Goal: Check status: Check status

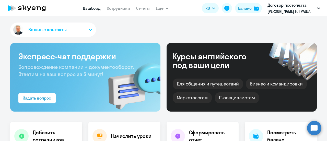
select select "30"
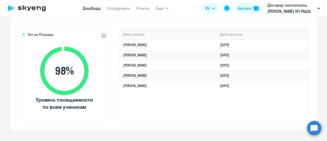
scroll to position [153, 0]
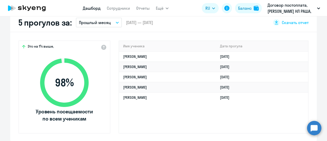
click at [114, 21] on button "Прошлый месяц" at bounding box center [99, 23] width 46 height 10
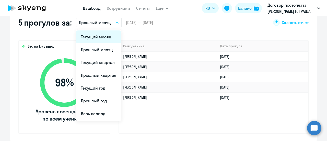
click at [98, 37] on li "Текущий месяц" at bounding box center [98, 36] width 45 height 13
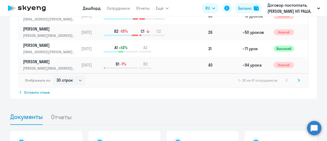
scroll to position [434, 0]
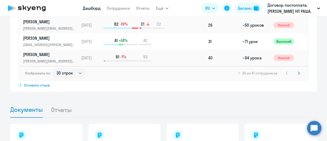
click at [298, 71] on icon at bounding box center [299, 73] width 2 height 4
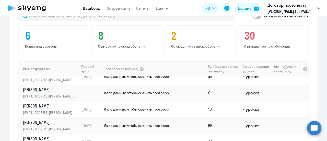
scroll to position [186, 0]
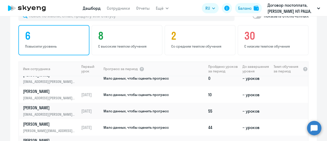
click at [40, 44] on p "Повысили уровень" at bounding box center [54, 46] width 59 height 5
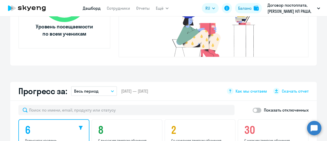
scroll to position [289, 0]
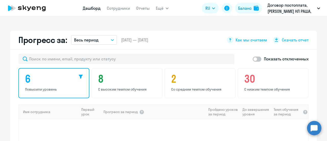
click at [111, 39] on icon "button" at bounding box center [112, 39] width 3 height 1
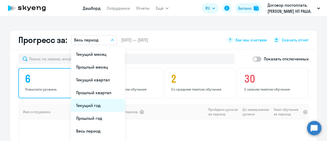
click at [88, 99] on li "Текущий год" at bounding box center [98, 105] width 54 height 13
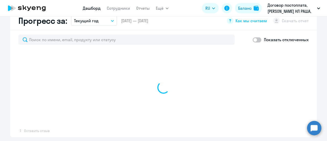
scroll to position [285, 0]
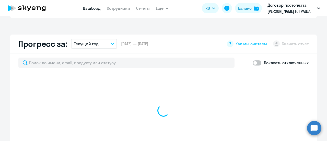
select select "30"
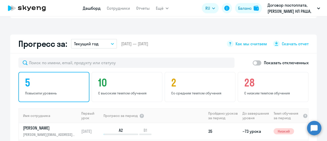
click at [40, 91] on p "Повысили уровень" at bounding box center [54, 93] width 59 height 5
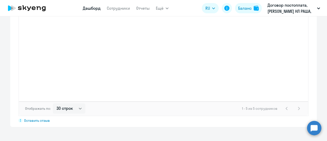
scroll to position [413, 0]
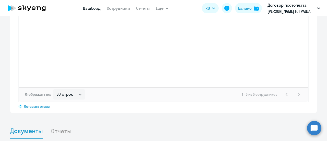
click at [297, 91] on div "1 - 5 из 5 сотрудников" at bounding box center [272, 94] width 60 height 6
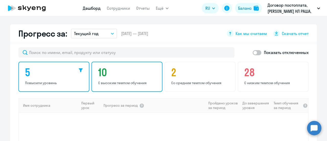
scroll to position [238, 0]
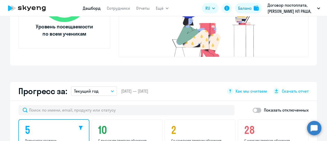
click at [110, 86] on button "Текущий год" at bounding box center [94, 91] width 46 height 10
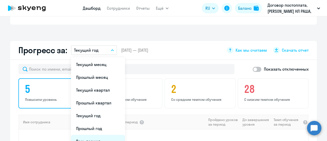
scroll to position [289, 0]
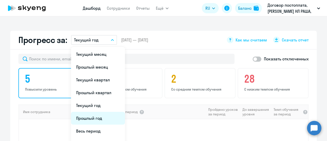
click at [94, 112] on li "Прошлый год" at bounding box center [98, 118] width 54 height 13
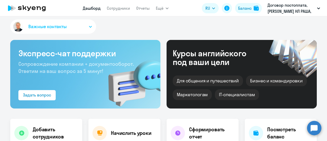
scroll to position [0, 0]
